Goal: Find specific page/section: Find specific page/section

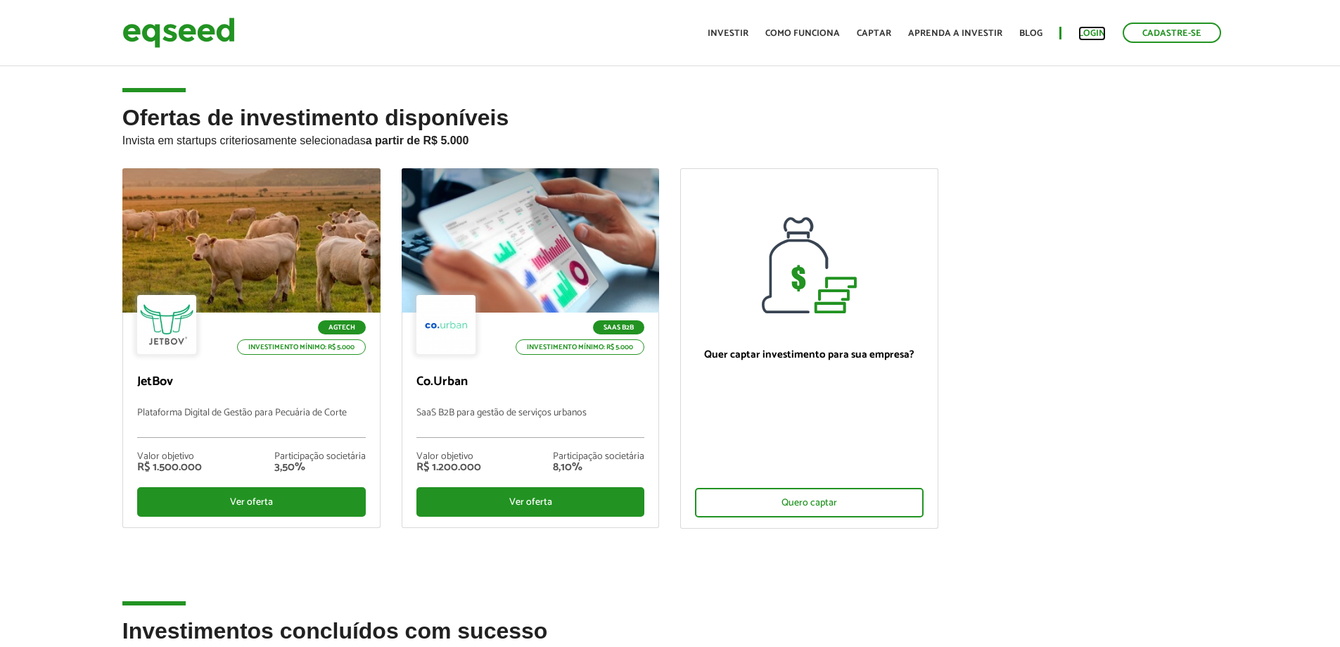
click at [1093, 35] on link "Login" at bounding box center [1092, 33] width 27 height 9
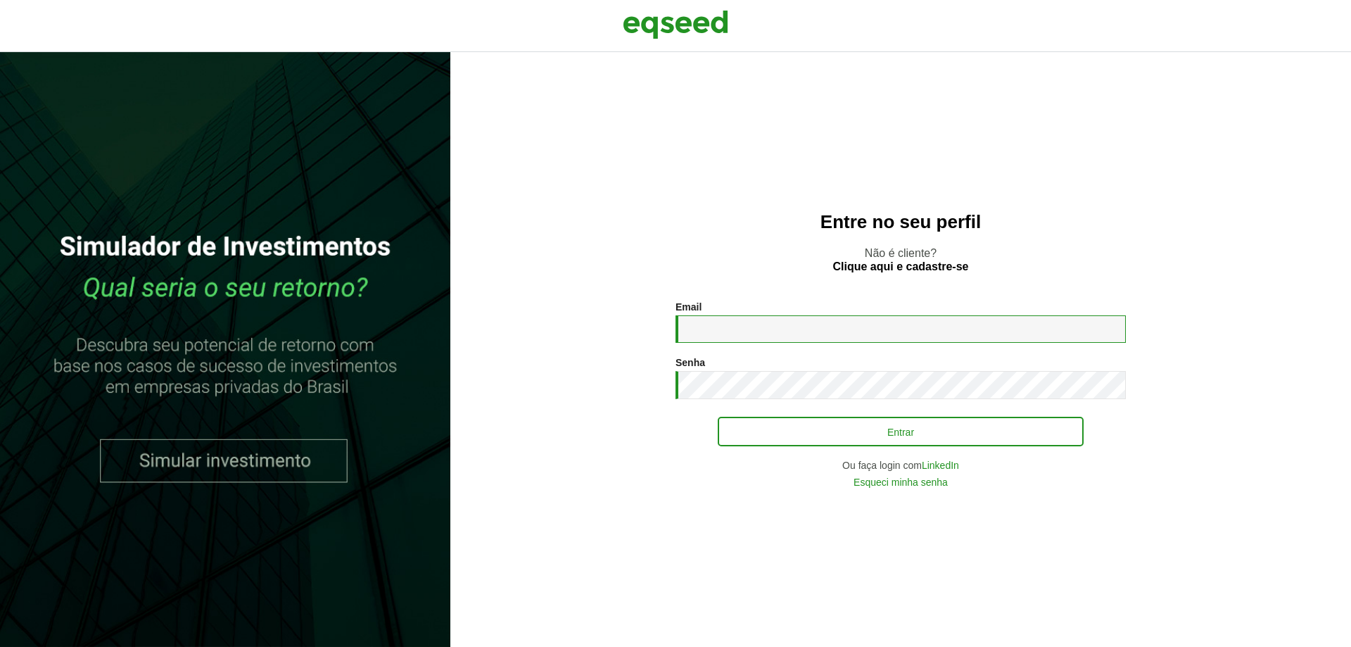
type input "**********"
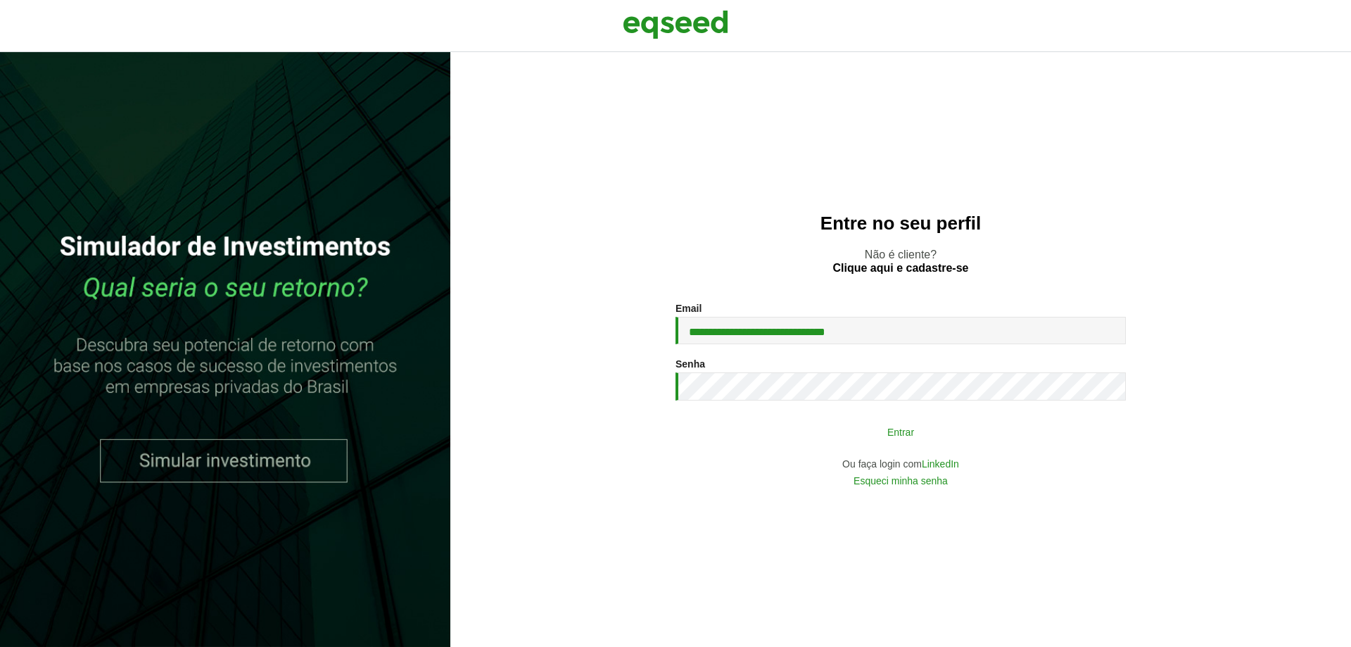
click at [799, 435] on button "Entrar" at bounding box center [901, 431] width 366 height 27
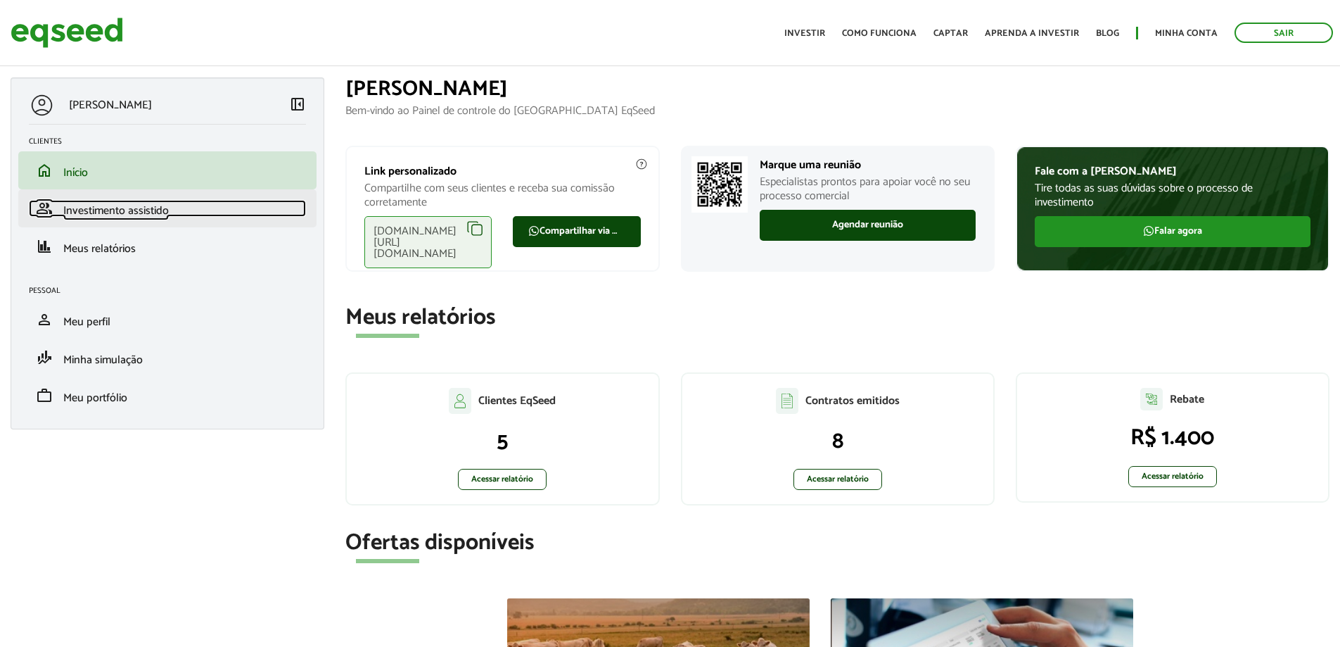
click at [160, 215] on span "Investimento assistido" at bounding box center [116, 210] width 106 height 19
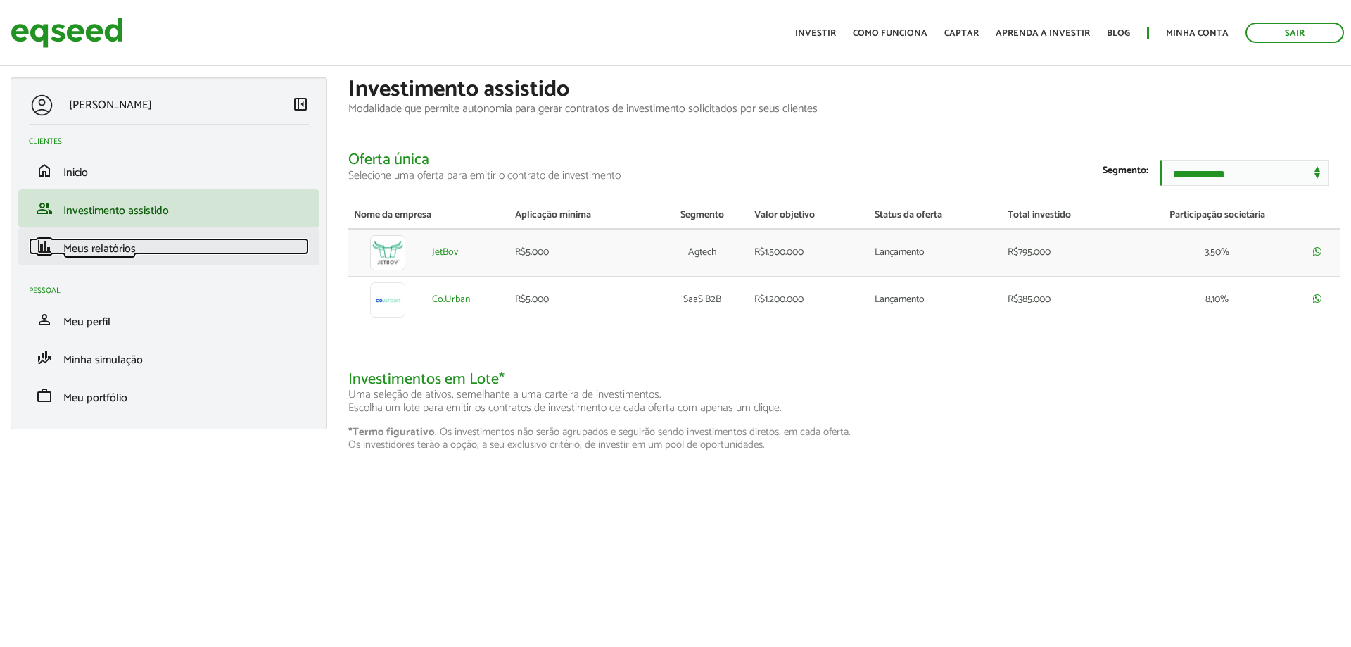
click at [236, 239] on link "finance Meus relatórios" at bounding box center [169, 246] width 280 height 17
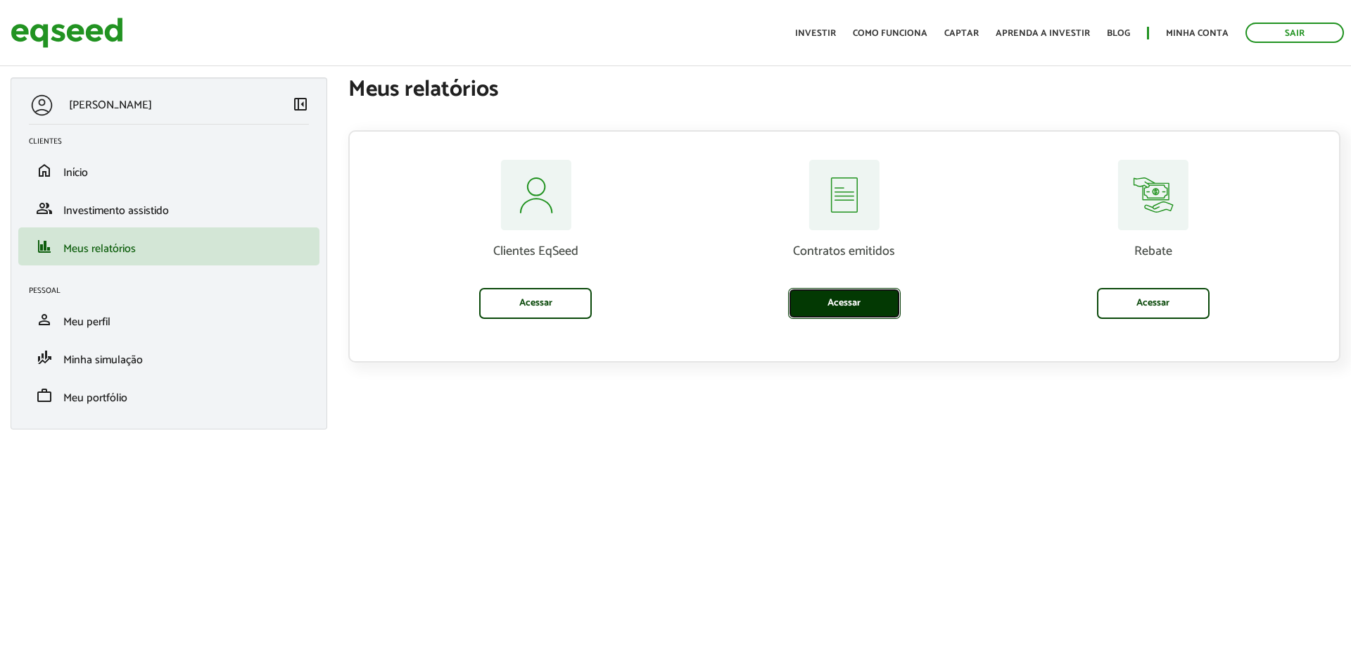
click at [863, 310] on link "Acessar" at bounding box center [844, 303] width 113 height 31
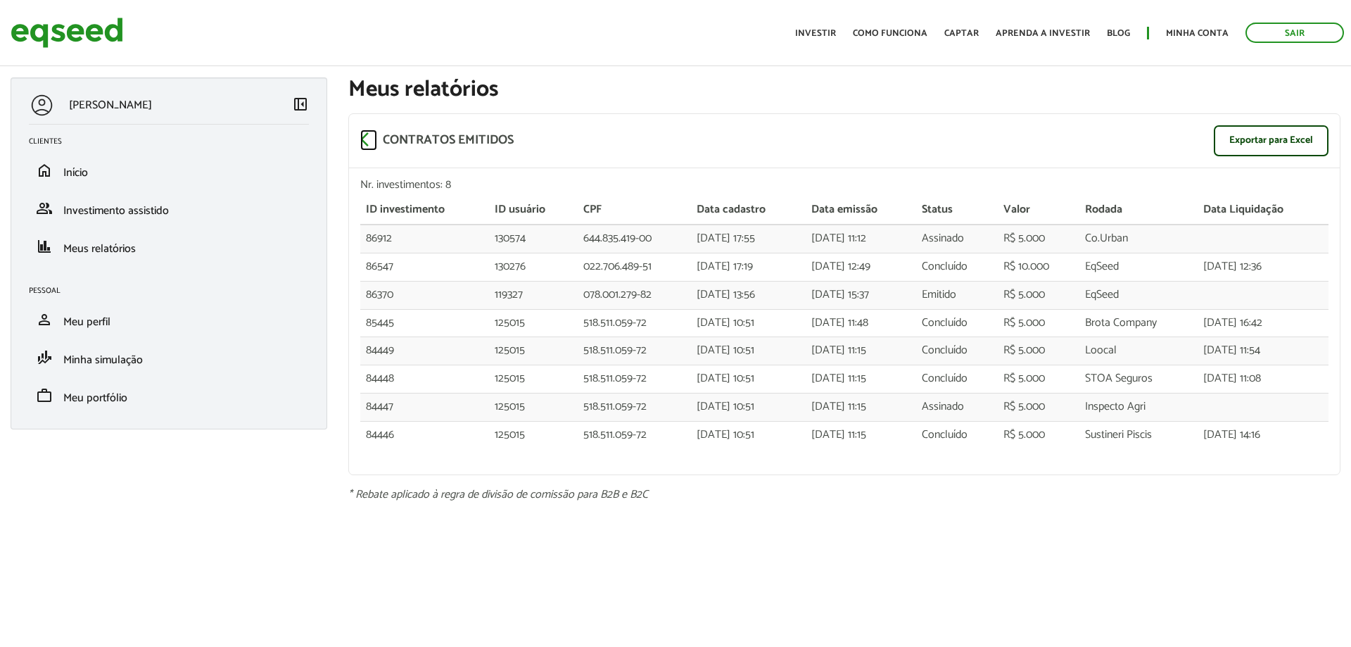
click at [369, 136] on span "arrow_back_ios" at bounding box center [368, 139] width 17 height 17
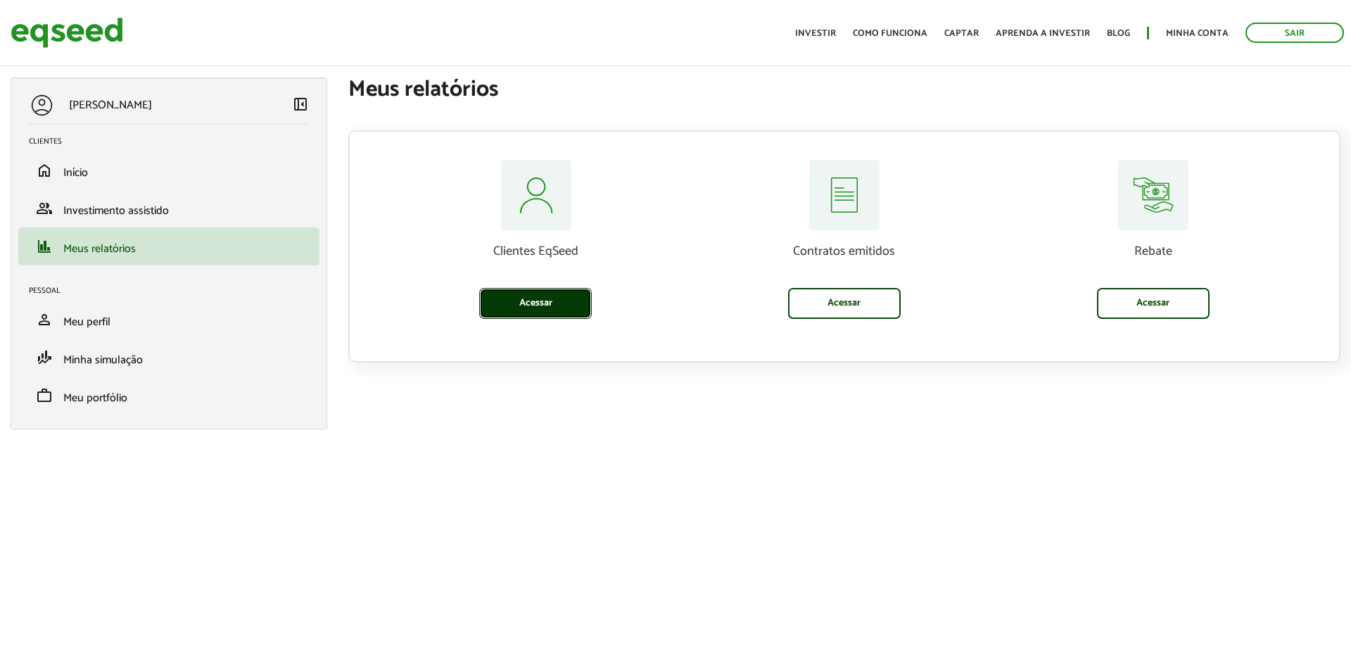
click at [557, 298] on link "Acessar" at bounding box center [535, 303] width 113 height 31
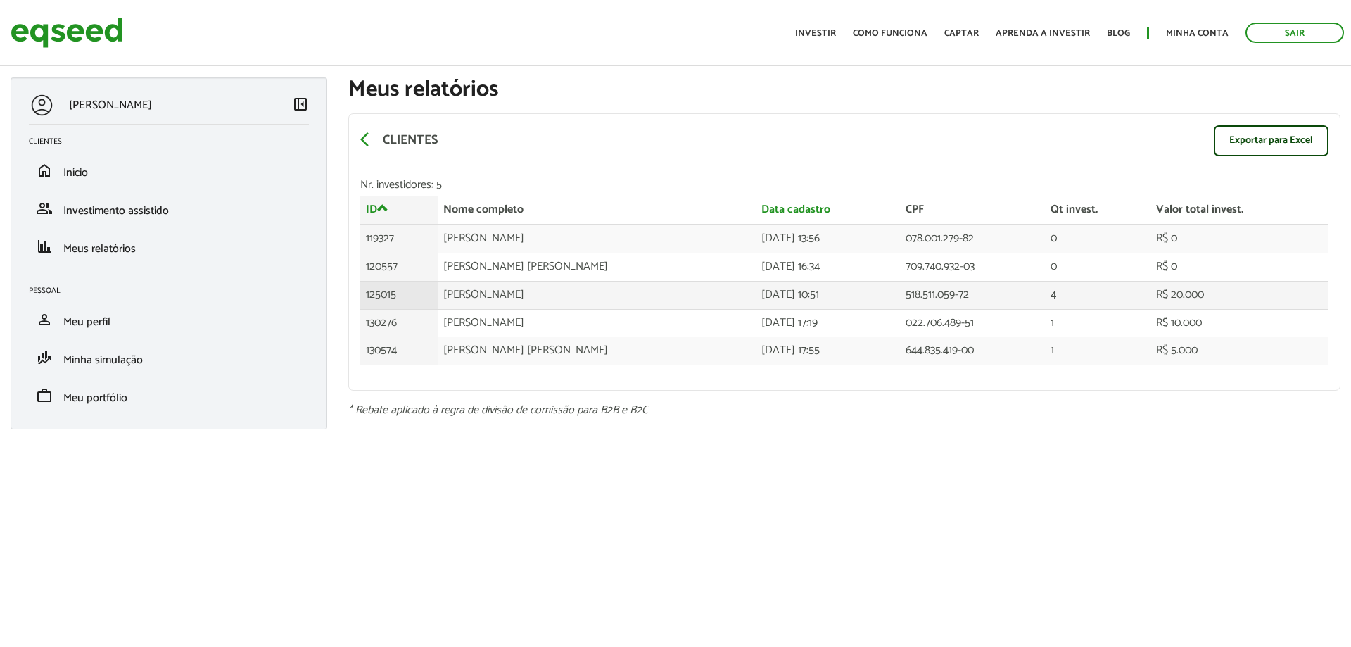
click at [474, 288] on td "[PERSON_NAME]" at bounding box center [596, 295] width 317 height 28
click at [361, 143] on span "arrow_back_ios" at bounding box center [368, 139] width 17 height 17
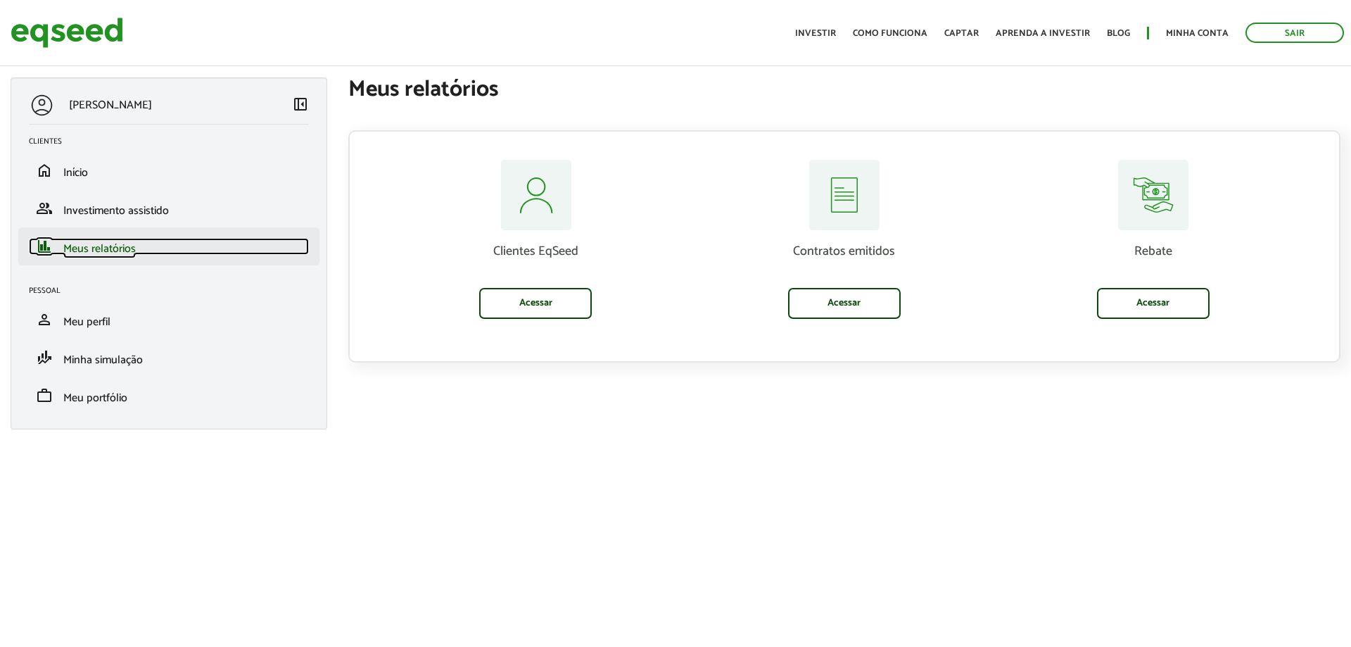
click at [119, 247] on span "Meus relatórios" at bounding box center [99, 248] width 72 height 19
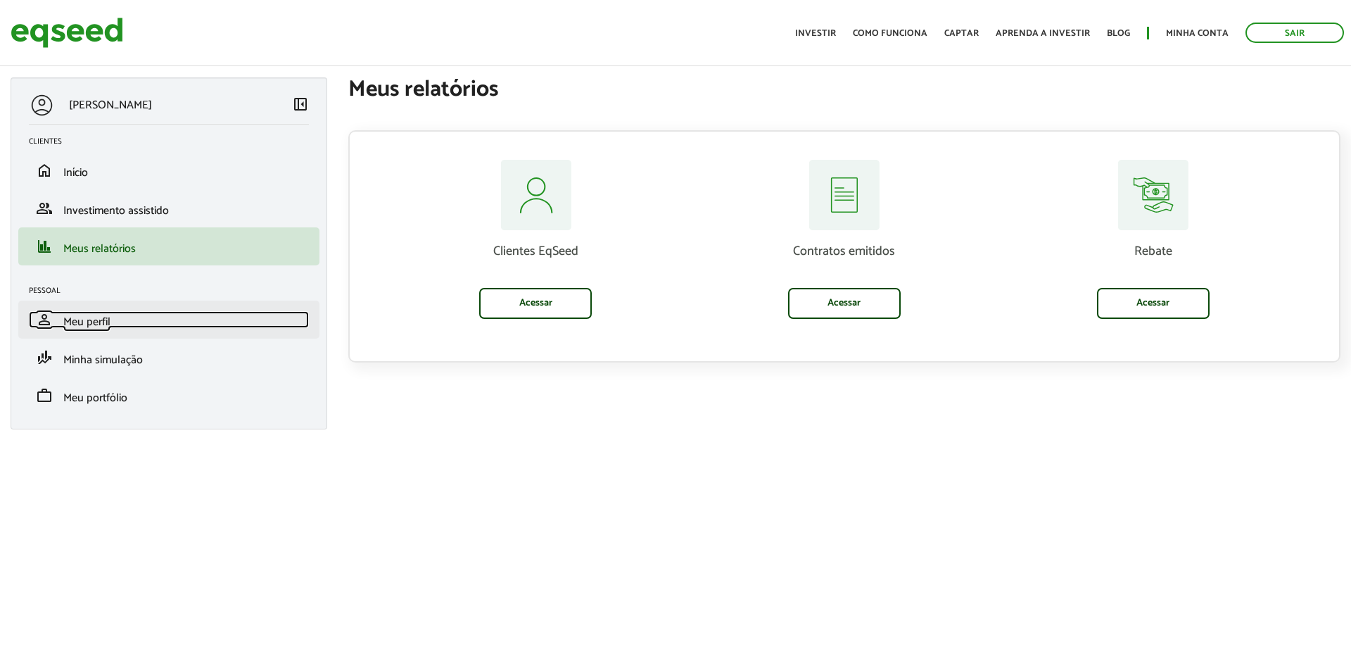
click at [104, 330] on span "Meu perfil" at bounding box center [86, 321] width 47 height 19
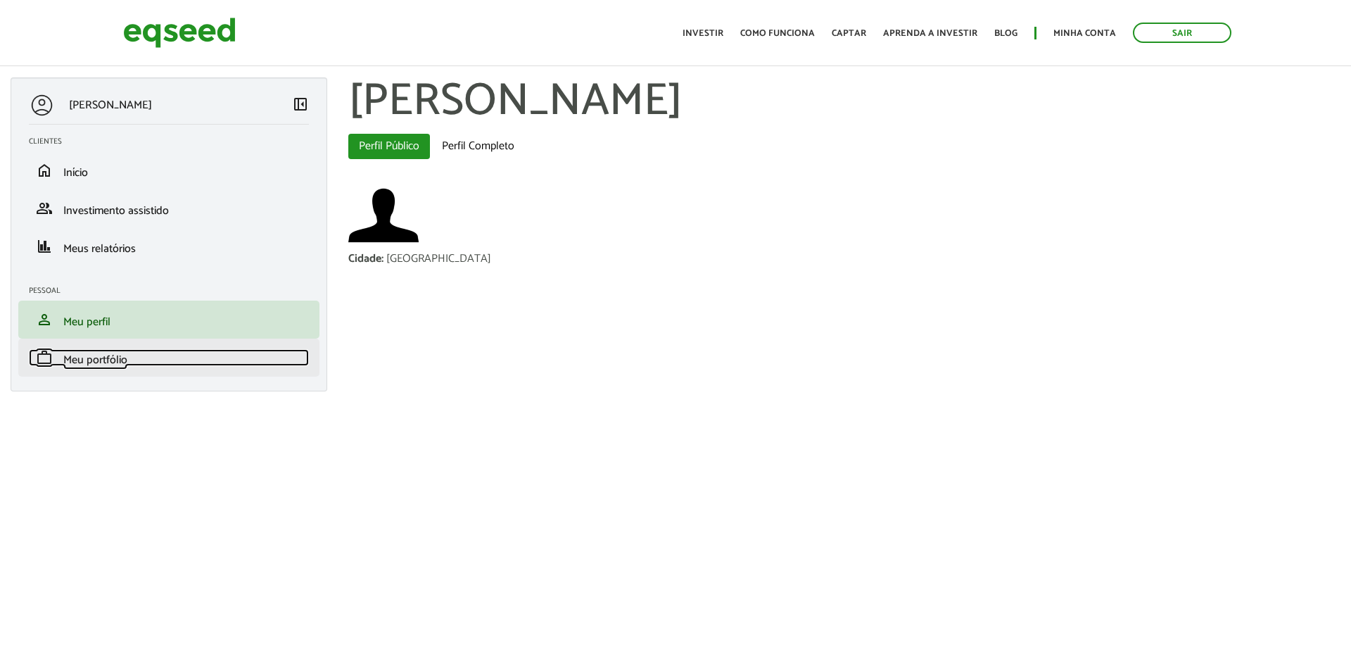
click at [158, 359] on link "work Meu portfólio" at bounding box center [169, 357] width 280 height 17
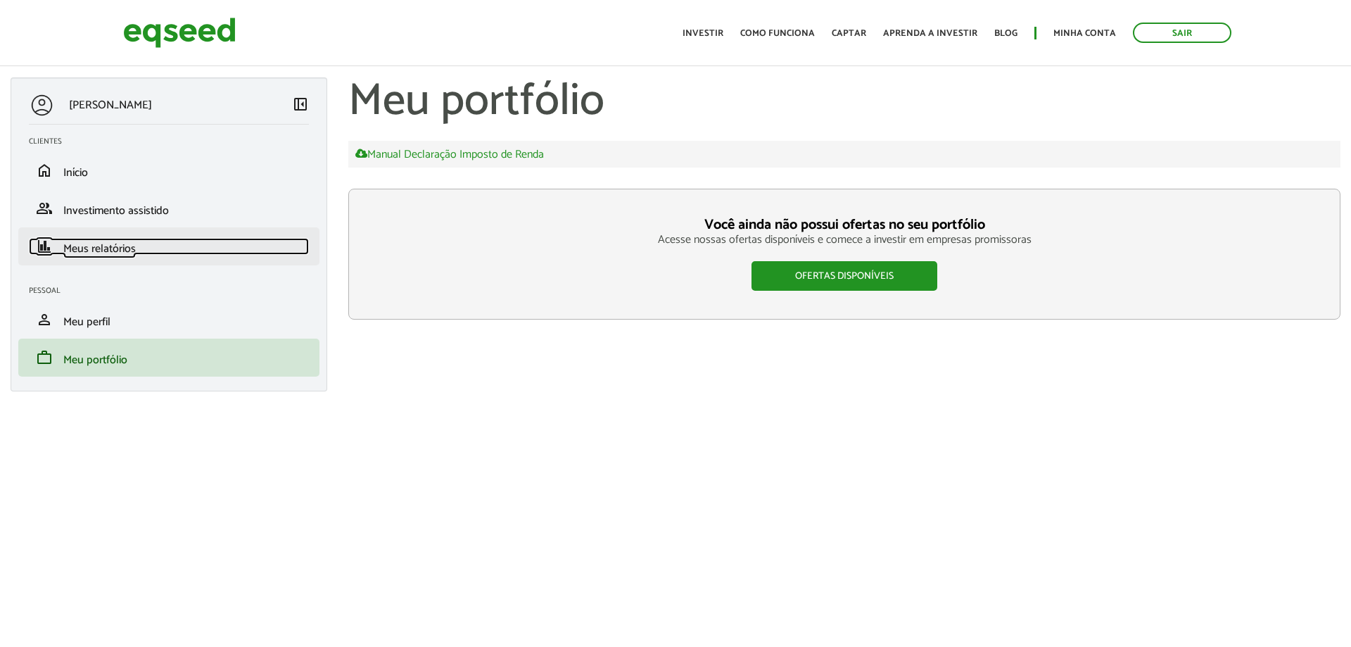
click at [111, 244] on span "Meus relatórios" at bounding box center [99, 248] width 72 height 19
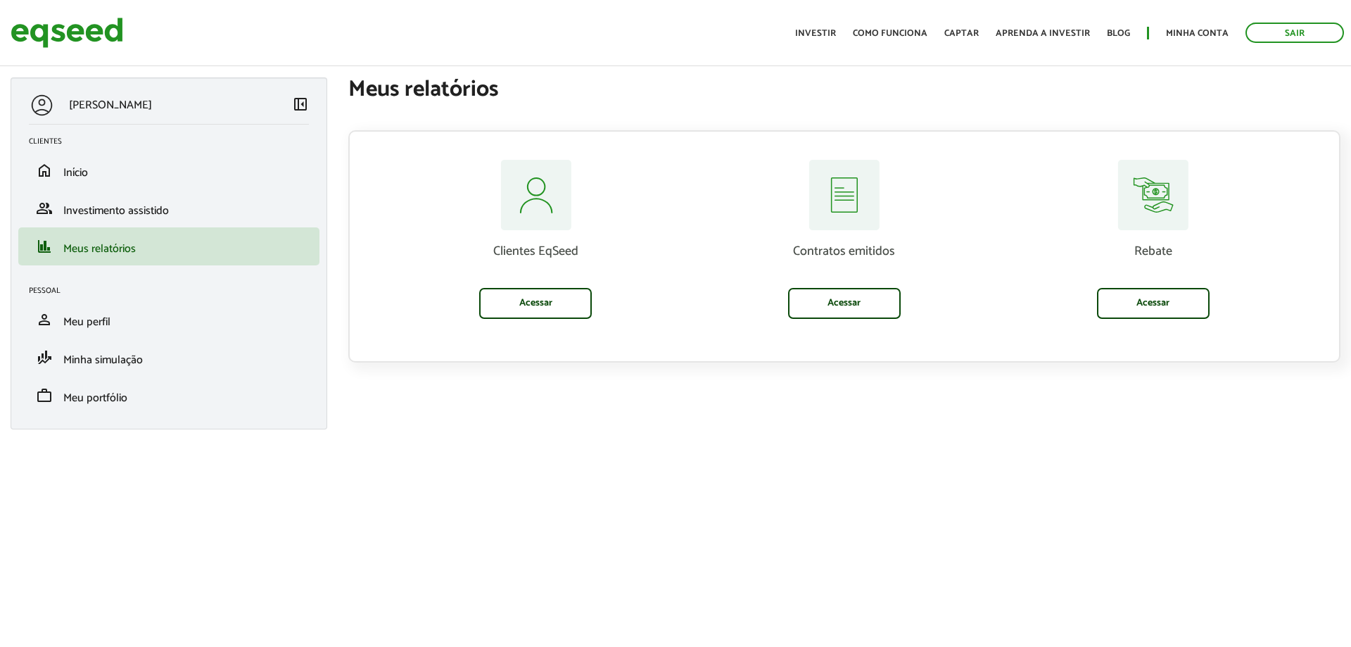
click at [558, 321] on div "Clientes EqSeed Acessar" at bounding box center [535, 260] width 309 height 201
click at [552, 310] on link "Acessar" at bounding box center [535, 303] width 113 height 31
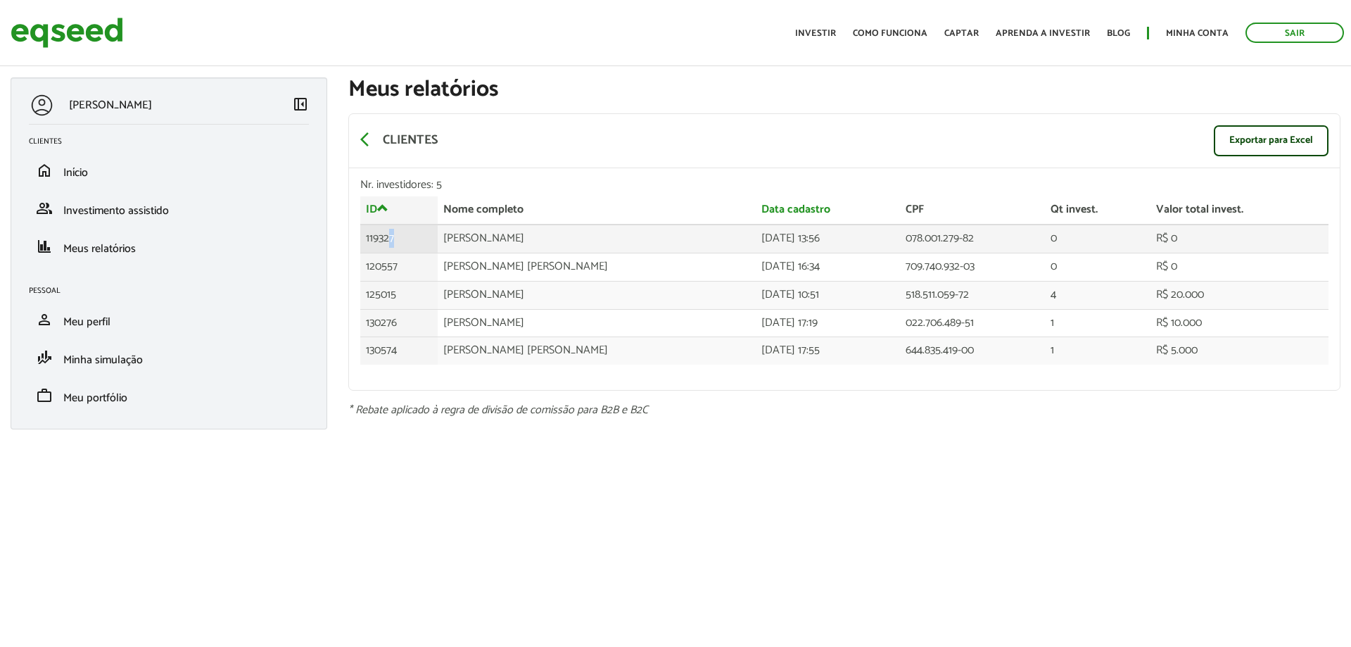
click at [391, 239] on td "119327" at bounding box center [398, 238] width 77 height 28
click at [393, 264] on td "120557" at bounding box center [398, 267] width 77 height 28
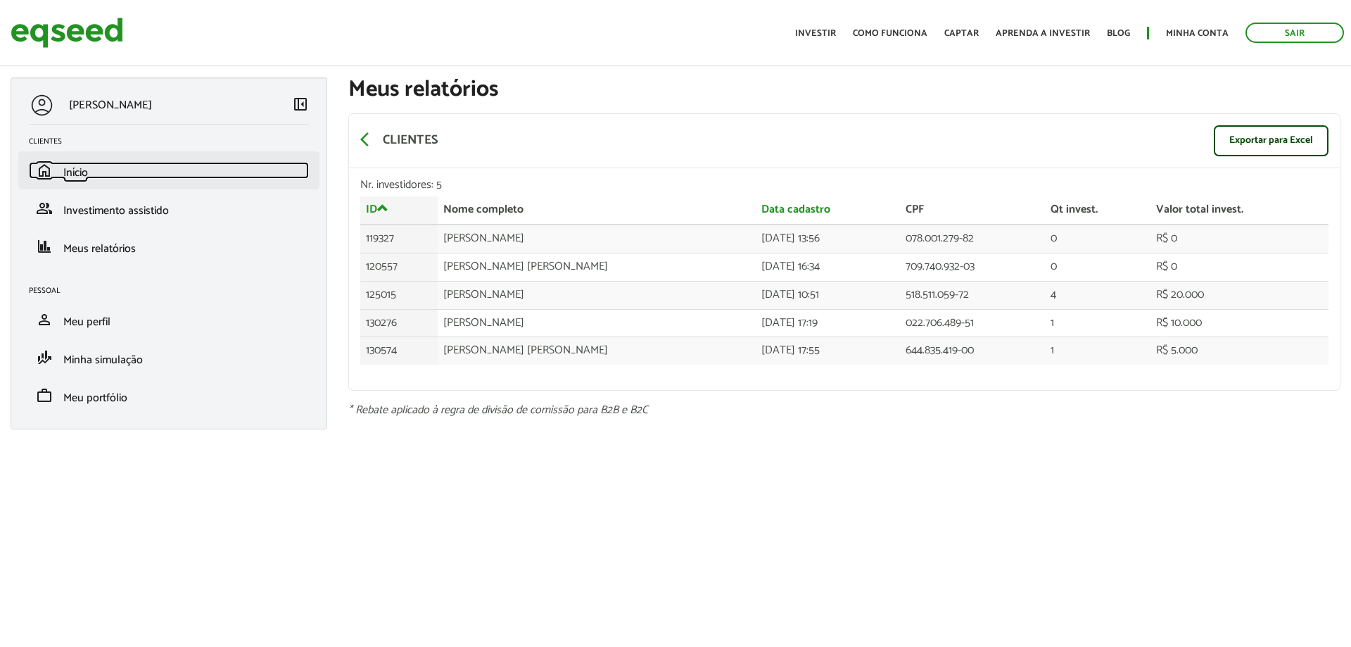
click at [89, 172] on link "home Início" at bounding box center [169, 170] width 280 height 17
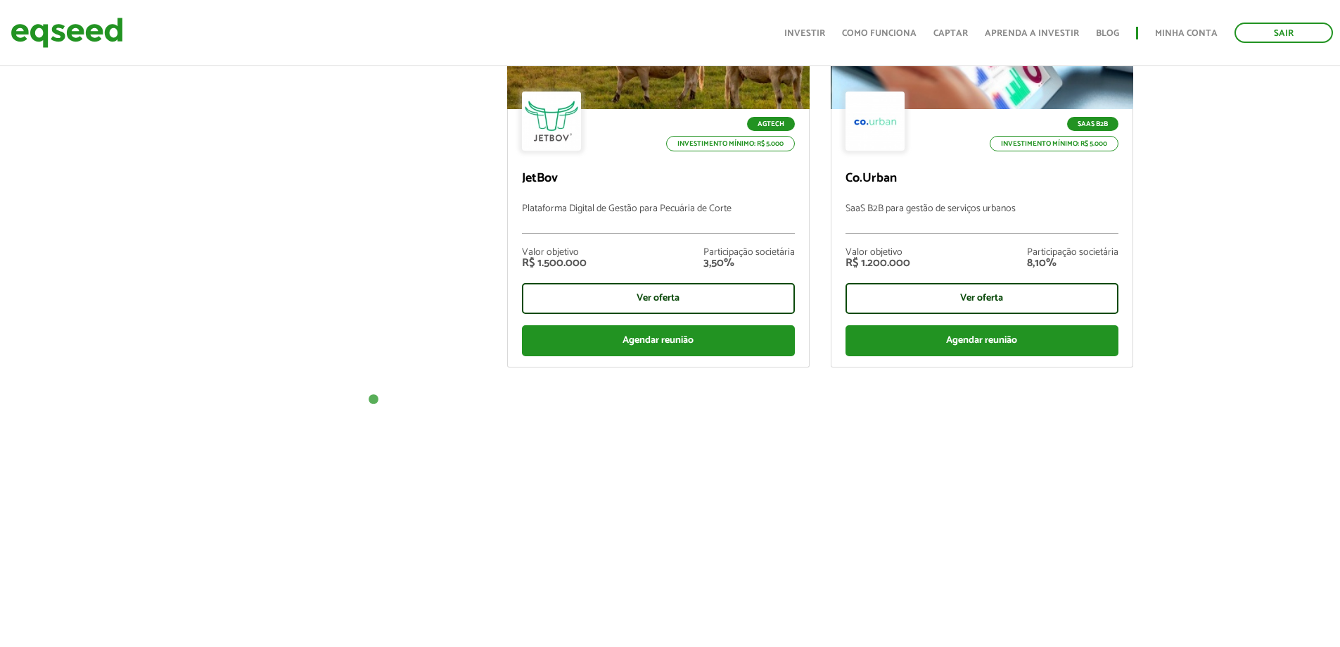
scroll to position [563, 0]
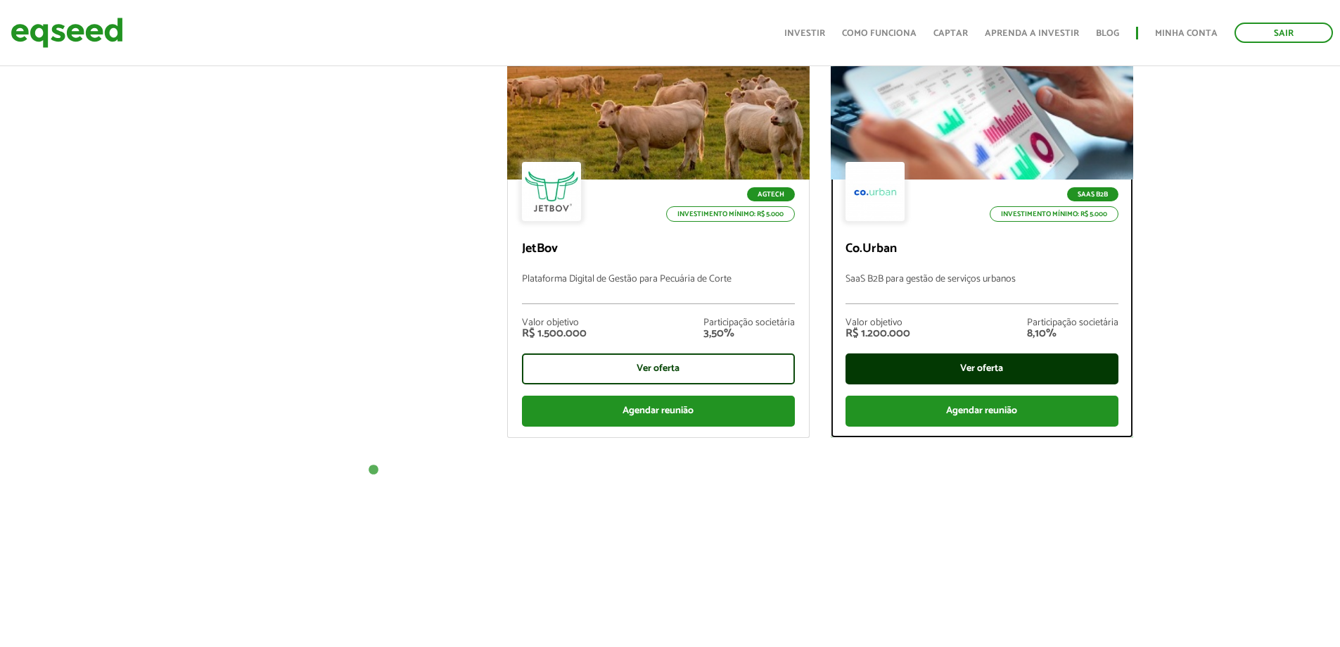
click at [891, 359] on div "Ver oferta" at bounding box center [982, 368] width 273 height 31
